Goal: Information Seeking & Learning: Learn about a topic

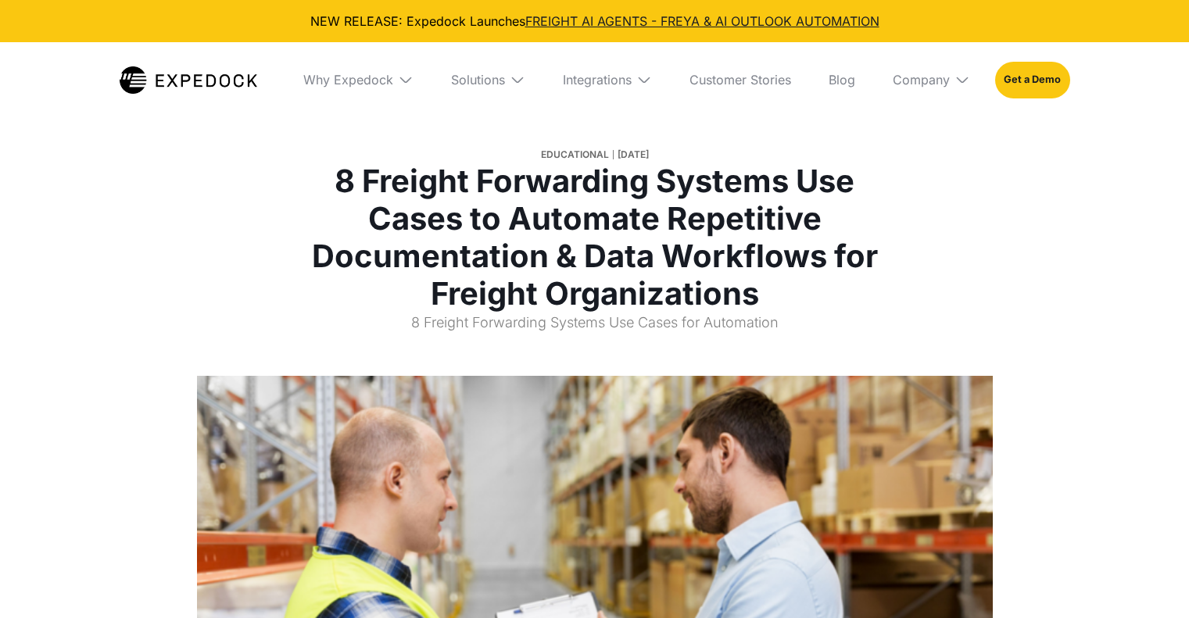
select select
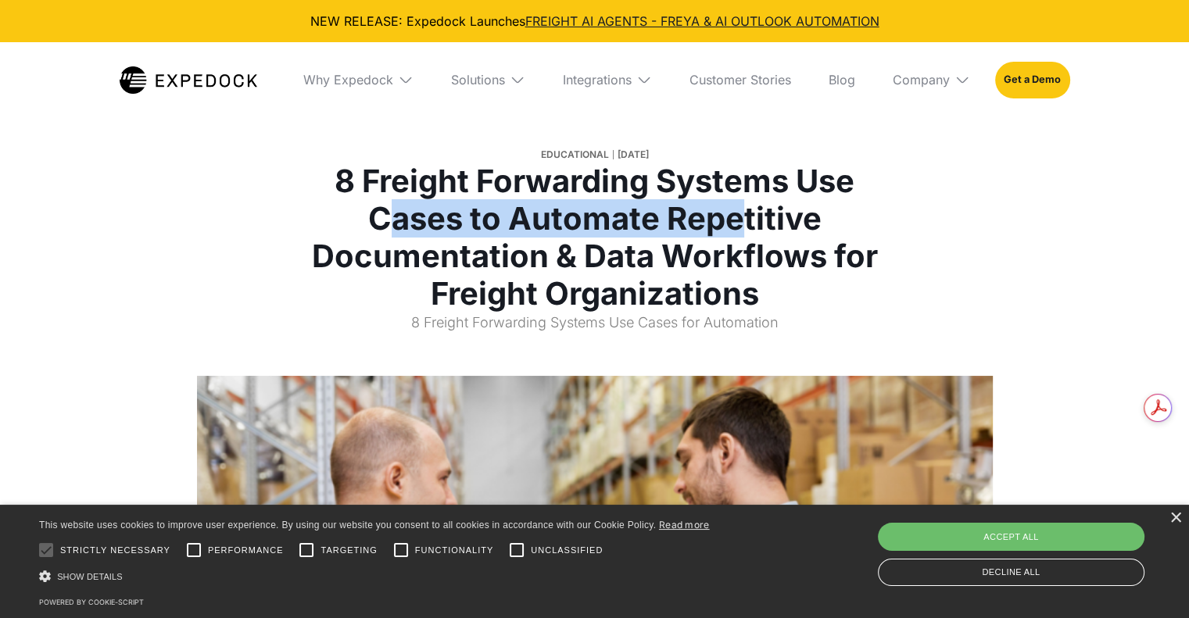
drag, startPoint x: 469, startPoint y: 217, endPoint x: 738, endPoint y: 205, distance: 269.2
click at [738, 205] on h1 "8 Freight Forwarding Systems Use Cases to Automate Repetitive Documentation & D…" at bounding box center [595, 238] width 580 height 150
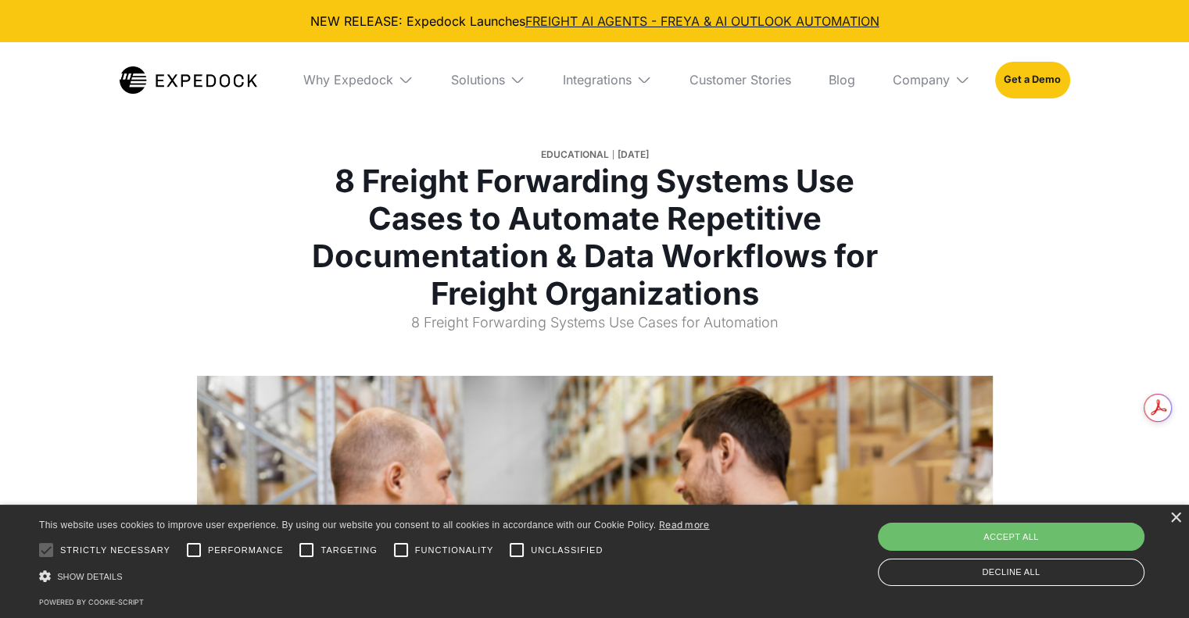
scroll to position [391, 0]
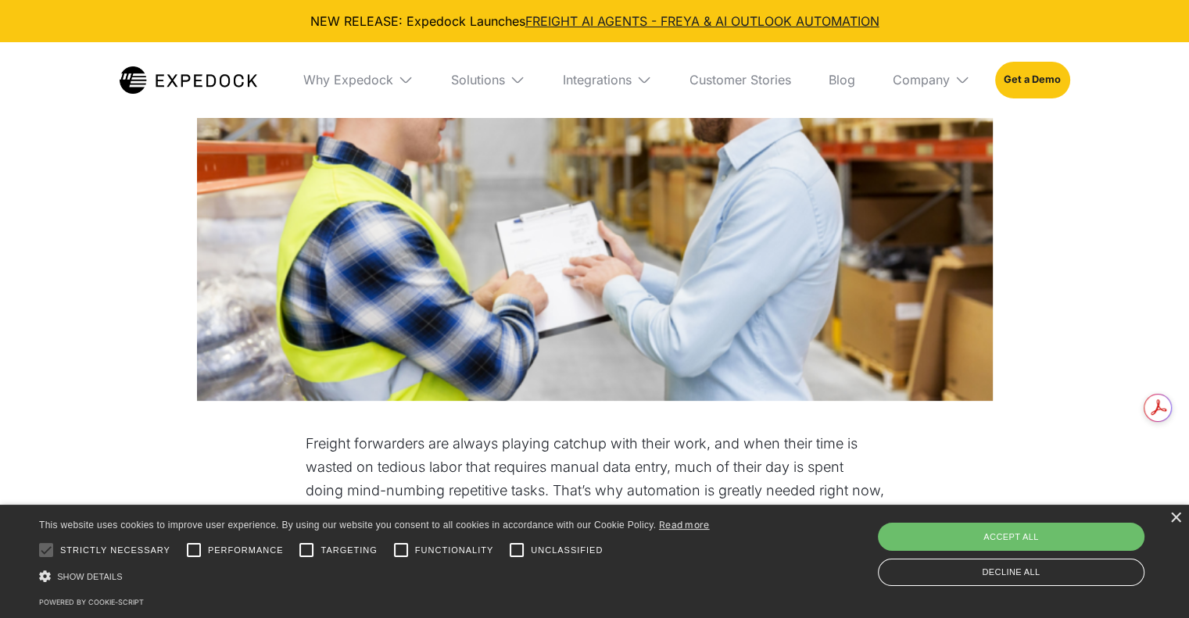
click at [1174, 523] on div "×" at bounding box center [1176, 519] width 12 height 12
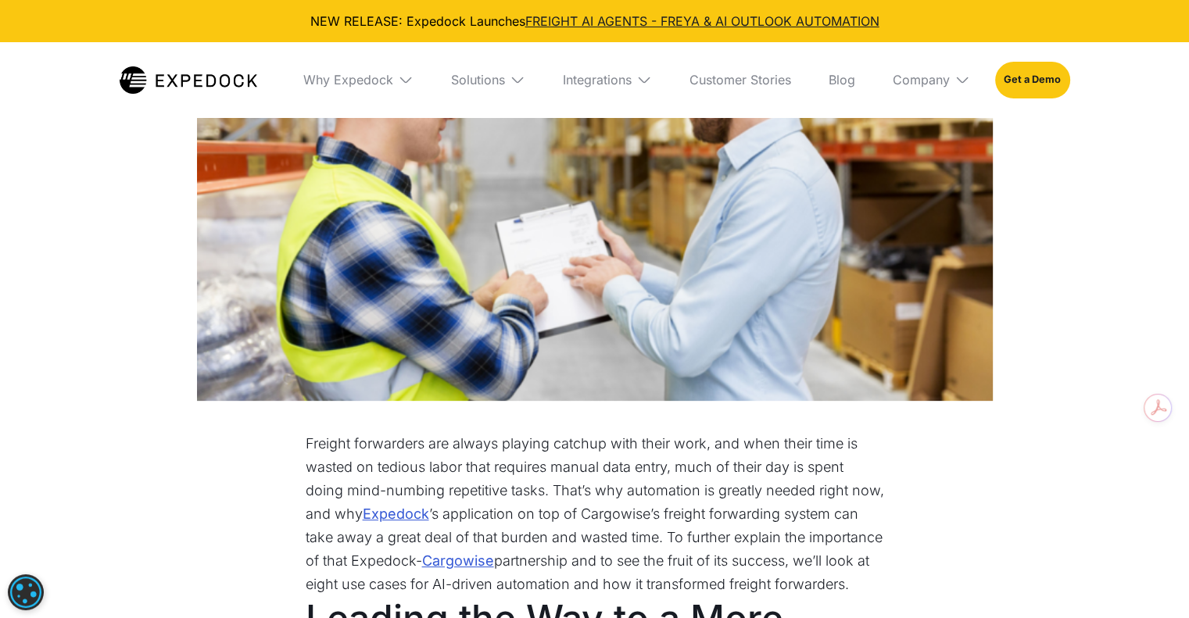
scroll to position [782, 0]
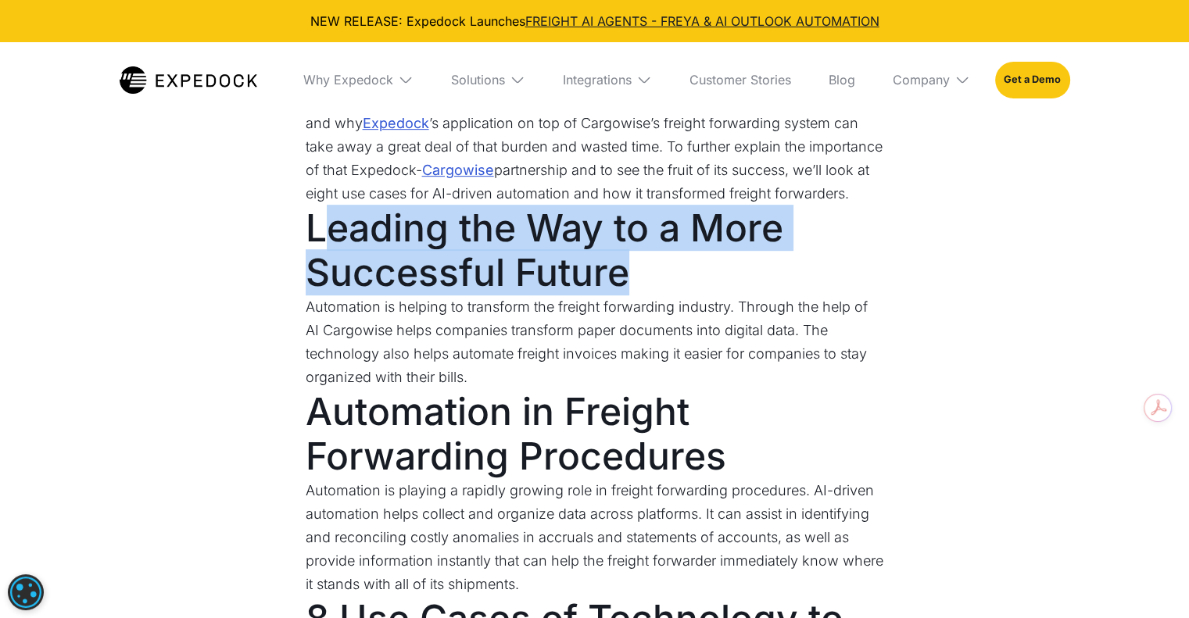
drag, startPoint x: 321, startPoint y: 260, endPoint x: 676, endPoint y: 291, distance: 355.6
click at [676, 291] on h2 "Leading the Way to a More Successful Future" at bounding box center [595, 251] width 579 height 90
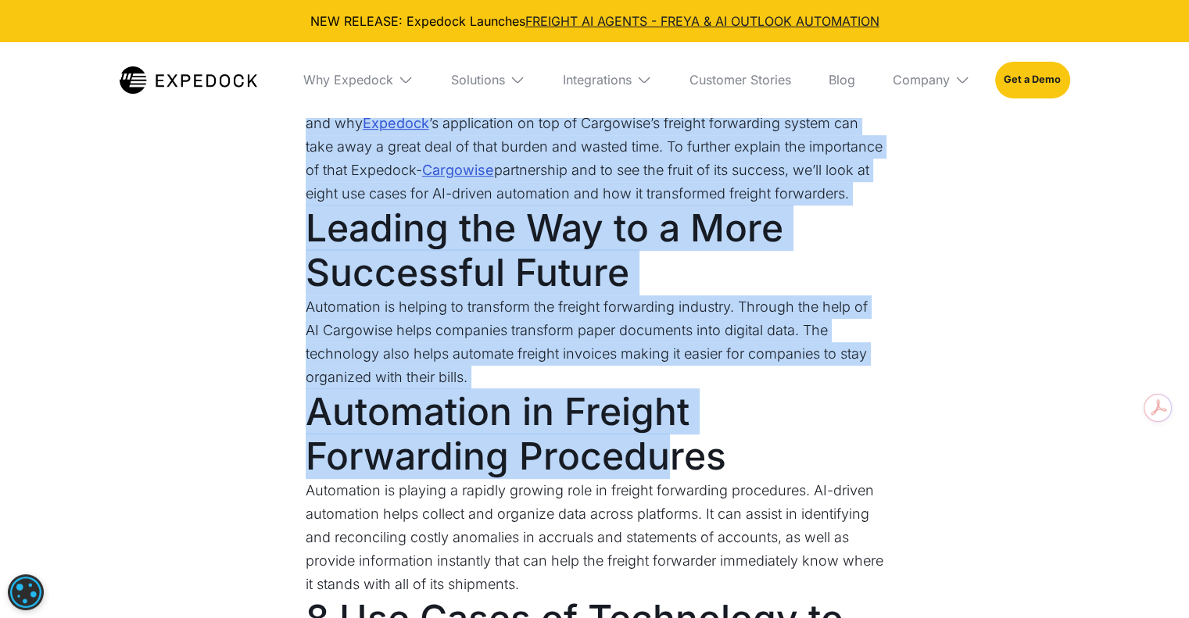
drag, startPoint x: 293, startPoint y: 445, endPoint x: 664, endPoint y: 482, distance: 372.4
click at [664, 479] on h2 "Automation in Freight Forwarding Procedures" at bounding box center [595, 434] width 579 height 90
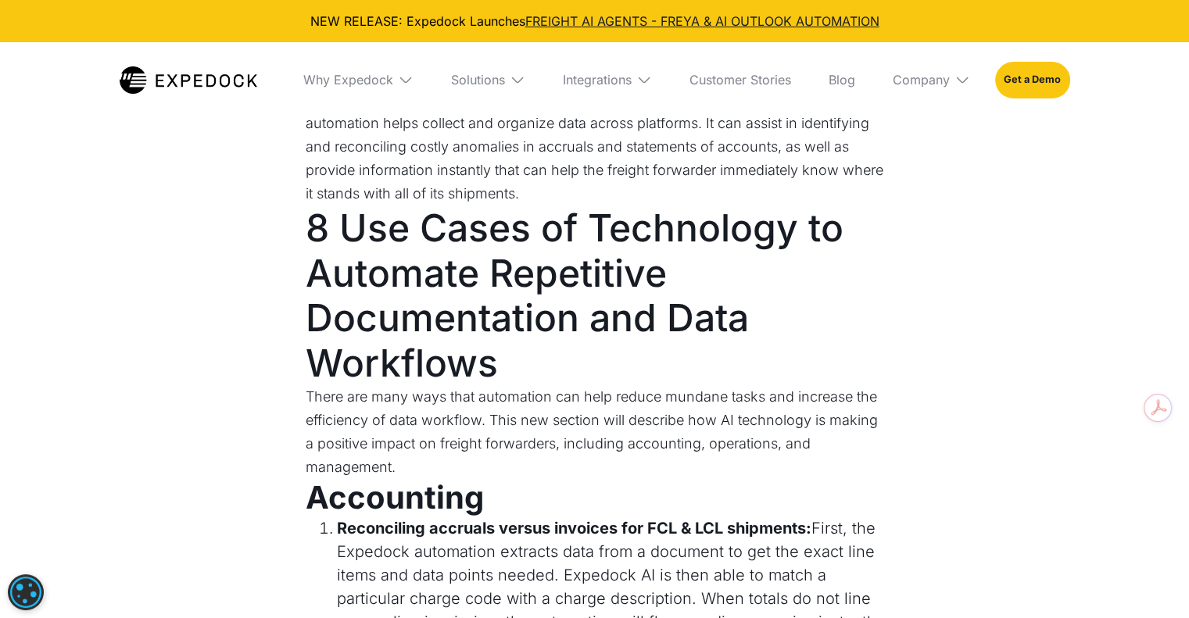
scroll to position [1564, 0]
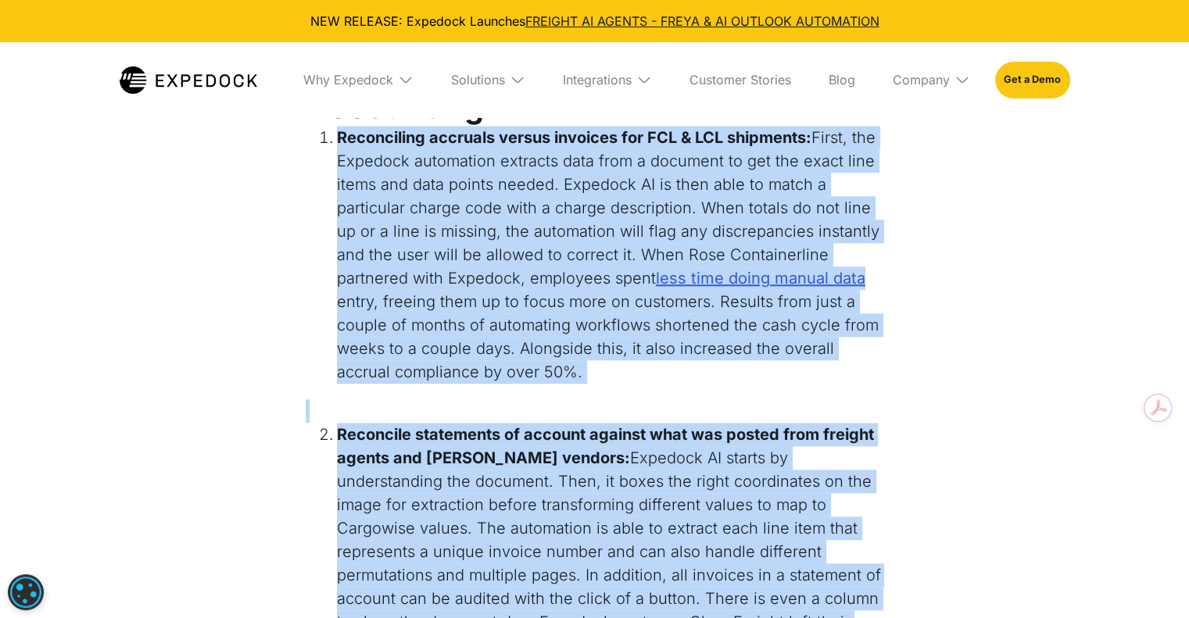
drag, startPoint x: 330, startPoint y: 156, endPoint x: 907, endPoint y: 156, distance: 577.0
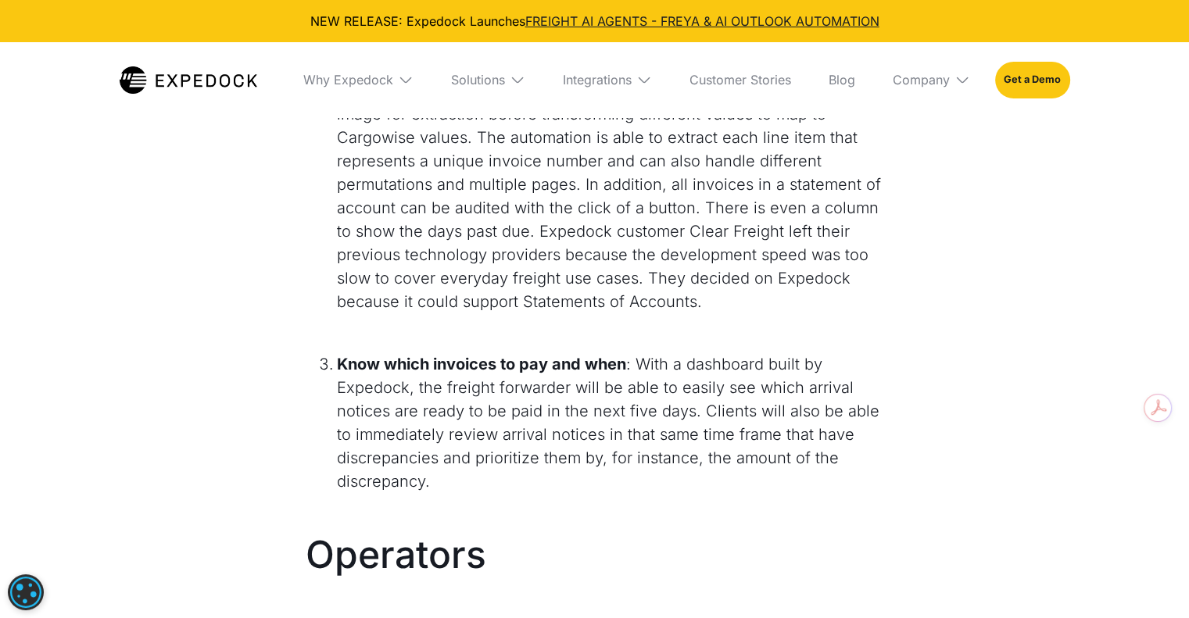
scroll to position [2346, 0]
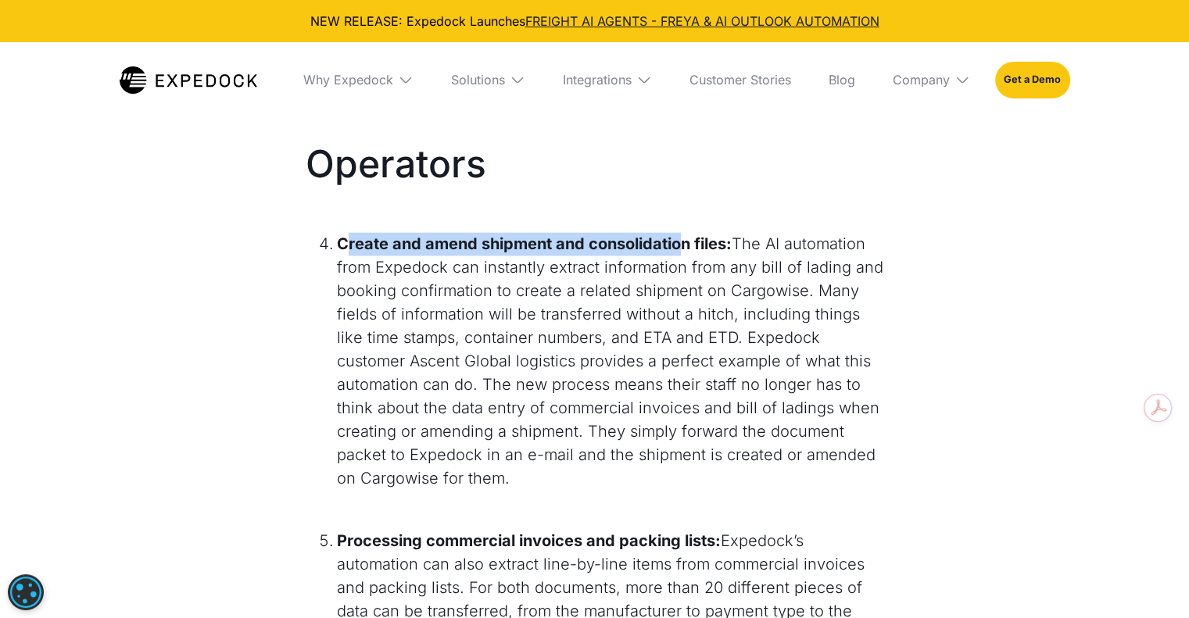
drag, startPoint x: 347, startPoint y: 274, endPoint x: 681, endPoint y: 270, distance: 333.9
click at [681, 253] on strong "Create and amend shipment and consolidation files:" at bounding box center [534, 244] width 395 height 19
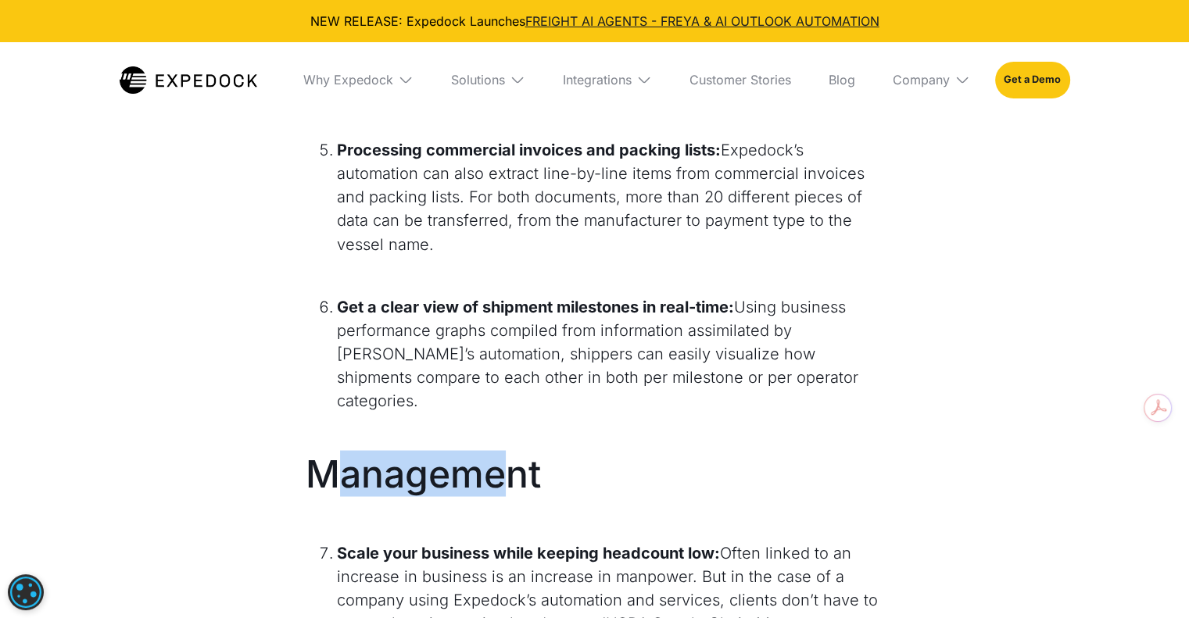
drag, startPoint x: 335, startPoint y: 473, endPoint x: 504, endPoint y: 477, distance: 168.9
click at [504, 477] on h2 "Management" at bounding box center [595, 496] width 579 height 90
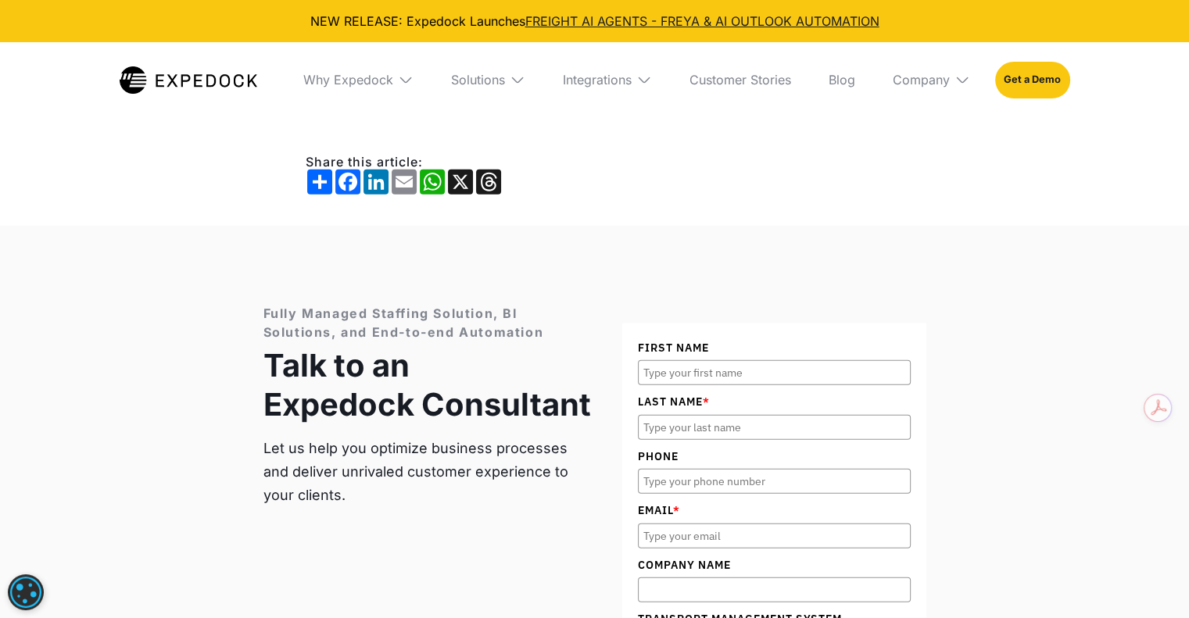
scroll to position [3910, 0]
